Goal: Obtain resource: Download file/media

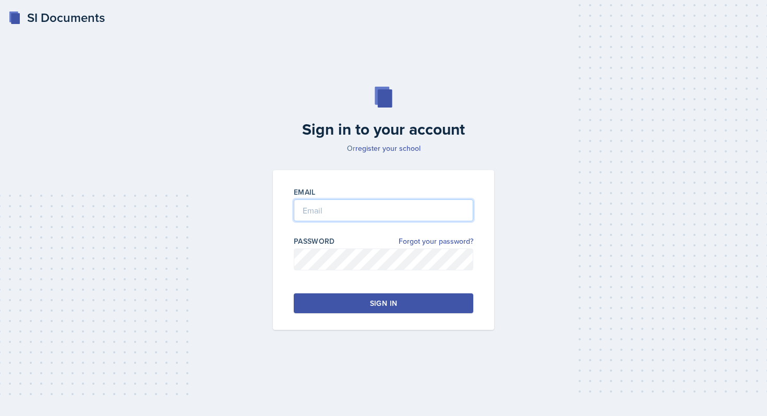
click at [319, 215] on input "email" at bounding box center [384, 210] width 180 height 22
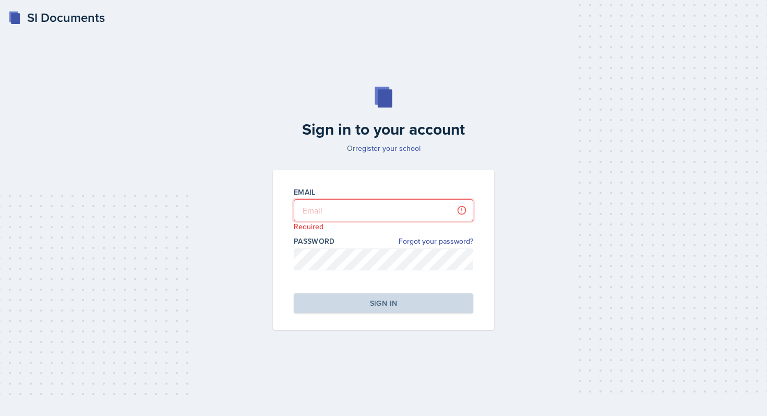
type input "[PERSON_NAME][EMAIL_ADDRESS][PERSON_NAME][DOMAIN_NAME]"
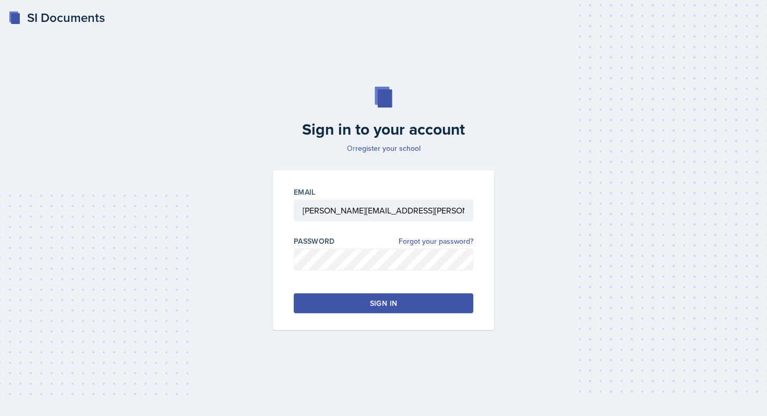
click at [400, 299] on button "Sign in" at bounding box center [384, 303] width 180 height 20
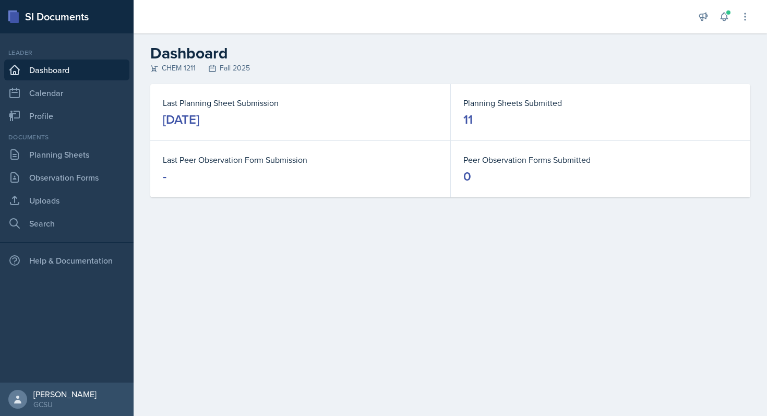
click at [60, 189] on div "Documents Planning Sheets Observation Forms Uploads Search" at bounding box center [66, 183] width 125 height 101
click at [56, 195] on link "Uploads" at bounding box center [66, 200] width 125 height 21
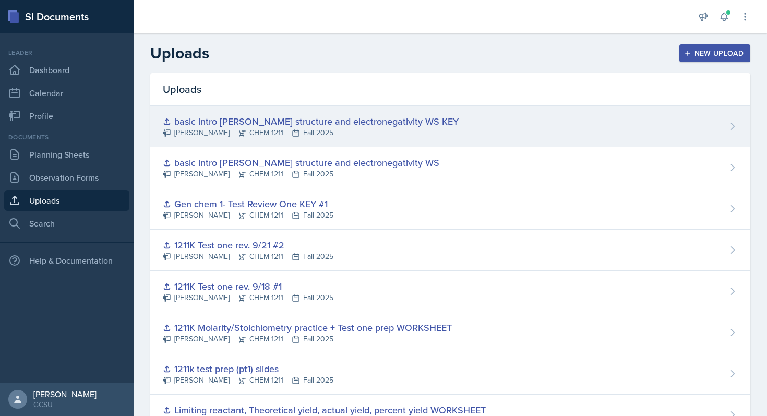
click at [530, 122] on div "basic intro [PERSON_NAME] structure and electronegativity WS KEY [PERSON_NAME] …" at bounding box center [450, 126] width 600 height 41
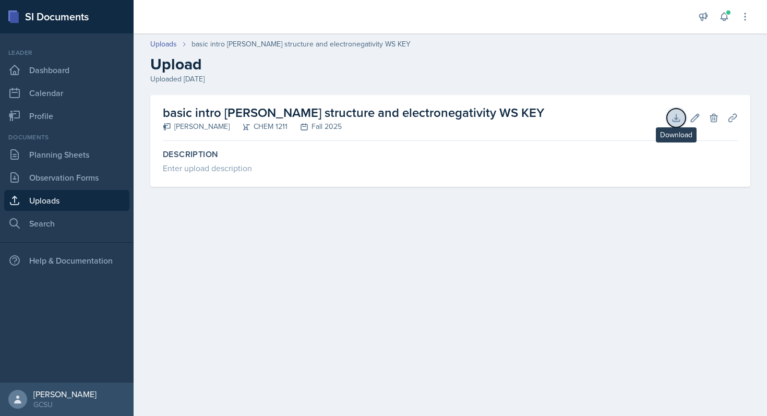
click at [677, 121] on icon at bounding box center [676, 117] width 7 height 7
click at [91, 199] on link "Uploads" at bounding box center [66, 200] width 125 height 21
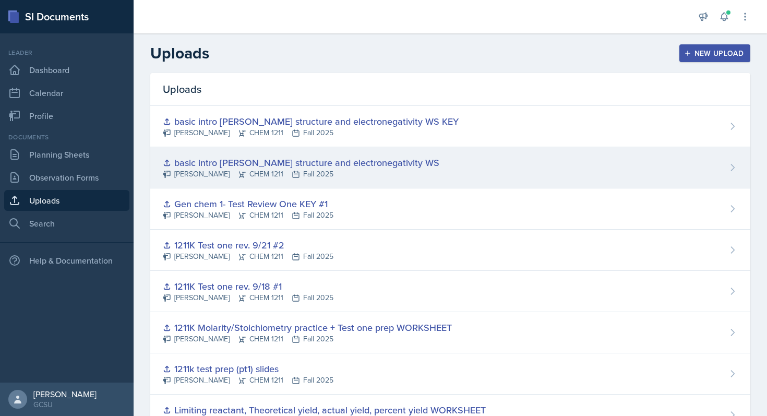
click at [366, 163] on div "basic intro [PERSON_NAME] structure and electronegativity WS" at bounding box center [301, 163] width 277 height 14
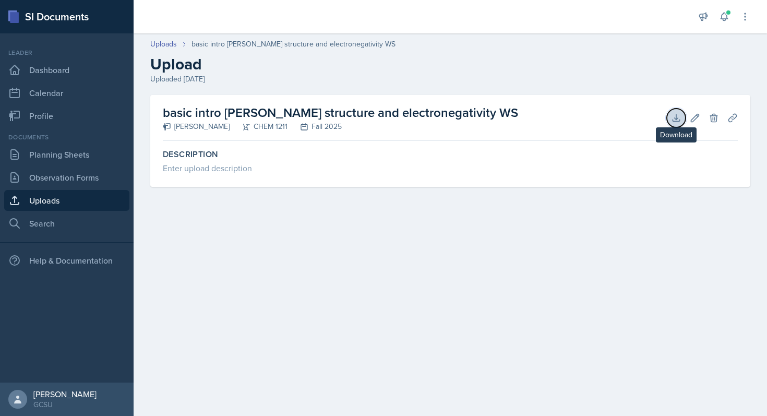
click at [681, 117] on icon at bounding box center [676, 118] width 10 height 10
